Goal: Task Accomplishment & Management: Use online tool/utility

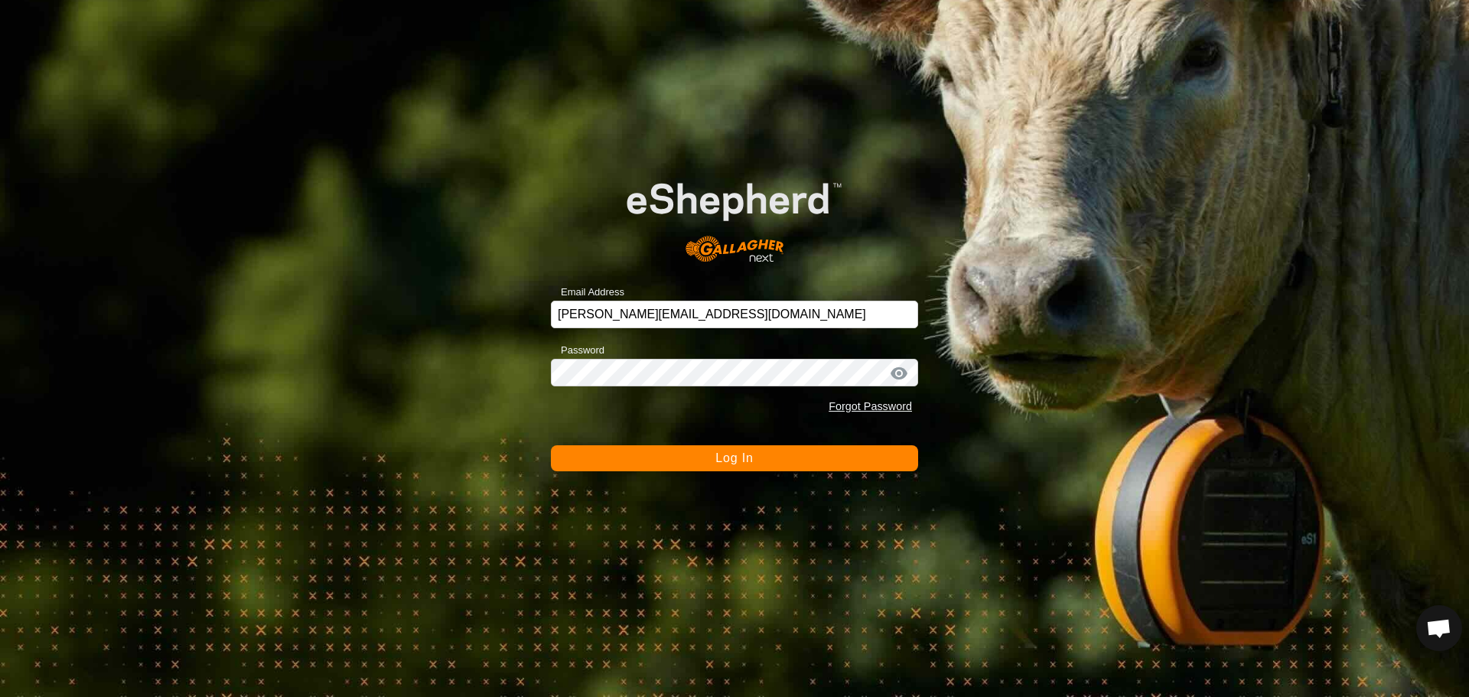
click at [695, 458] on button "Log In" at bounding box center [734, 458] width 367 height 26
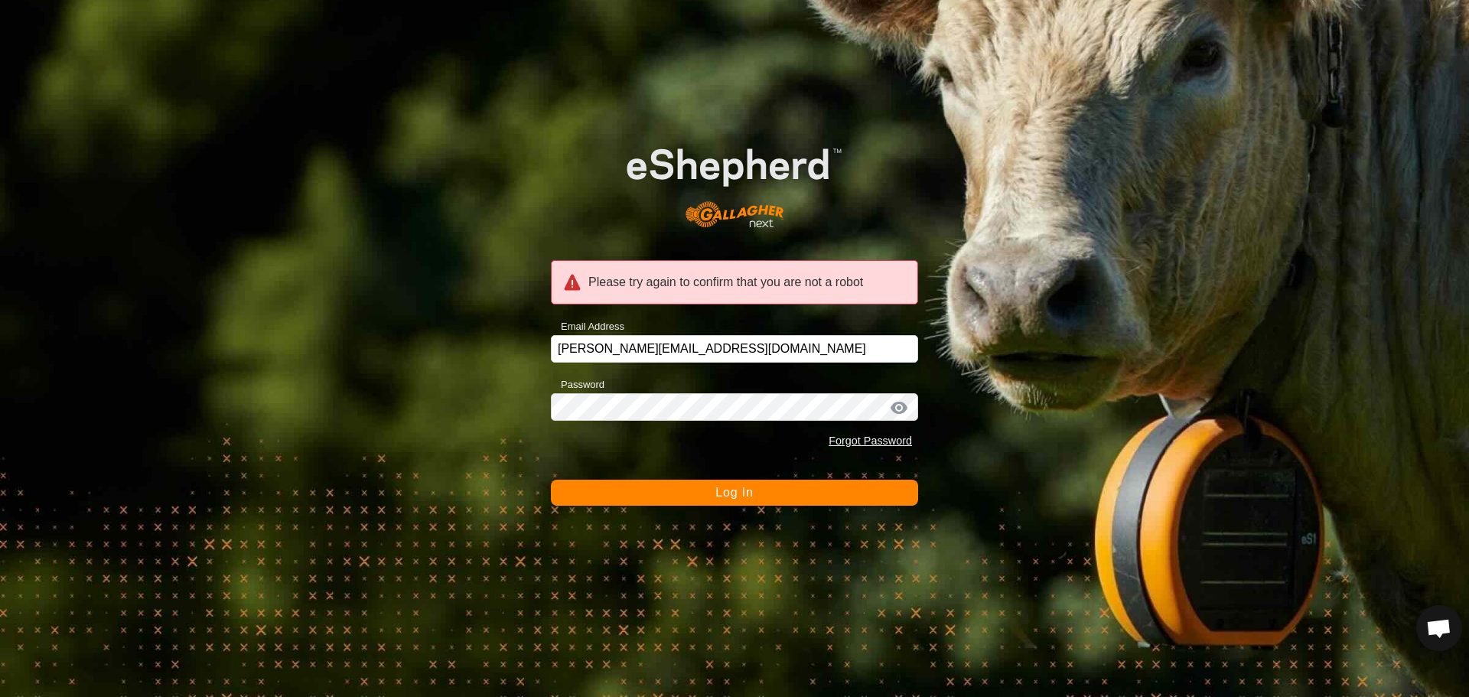
click at [656, 486] on button "Log In" at bounding box center [734, 493] width 367 height 26
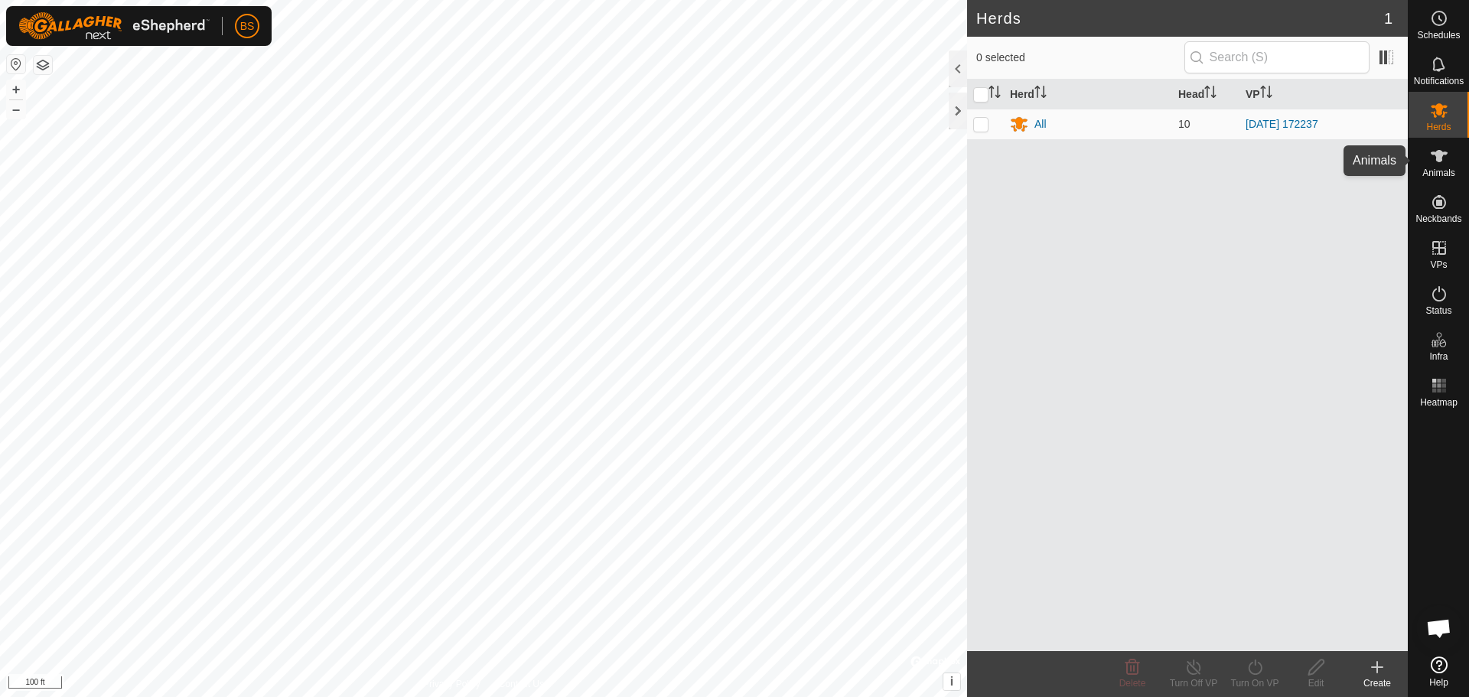
click at [1432, 154] on icon at bounding box center [1439, 156] width 17 height 12
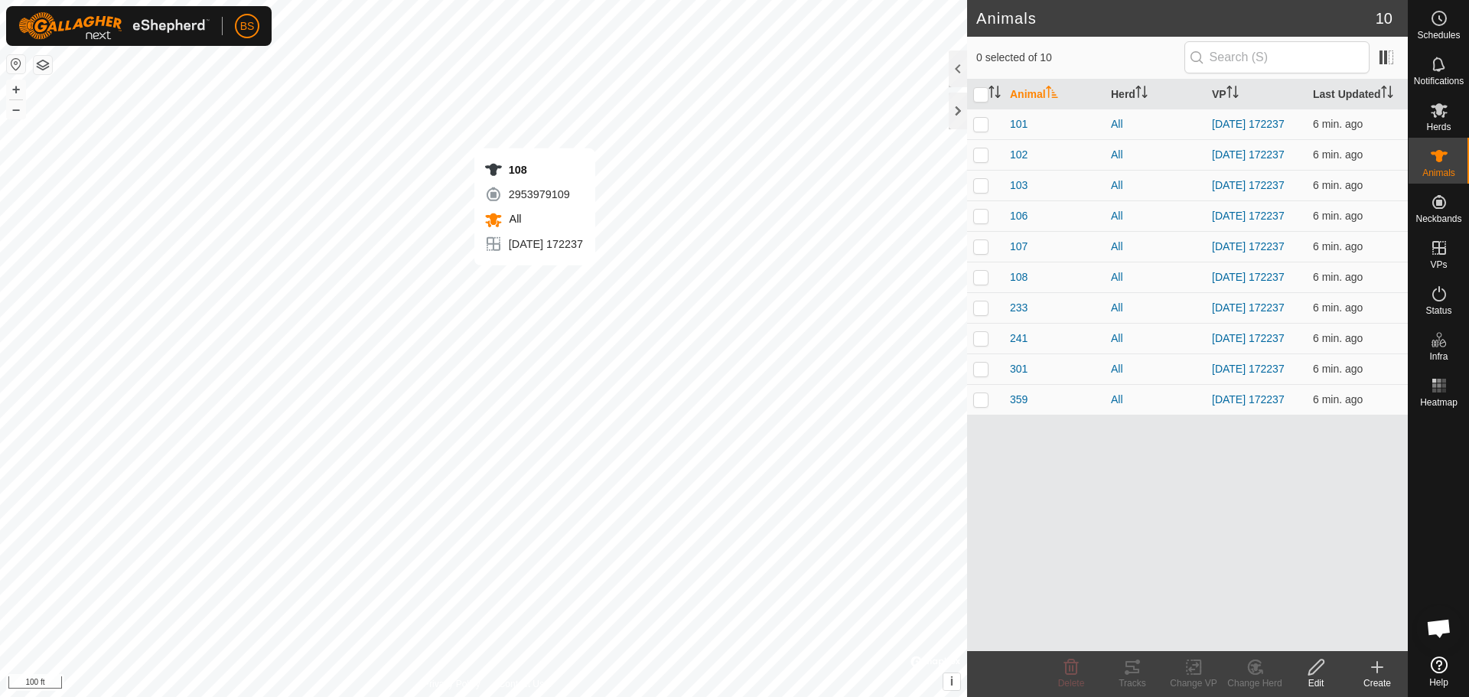
checkbox input "true"
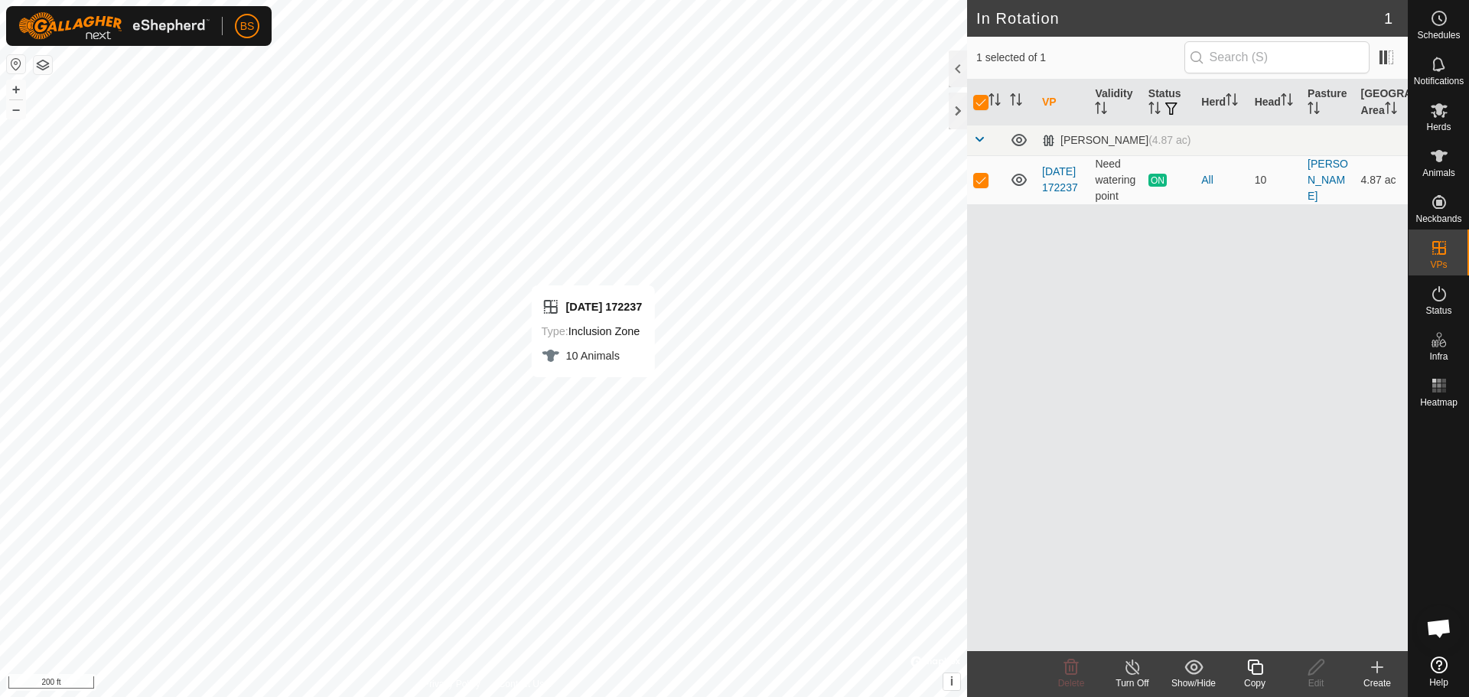
checkbox input "false"
checkbox input "true"
